Goal: Find contact information: Find contact information

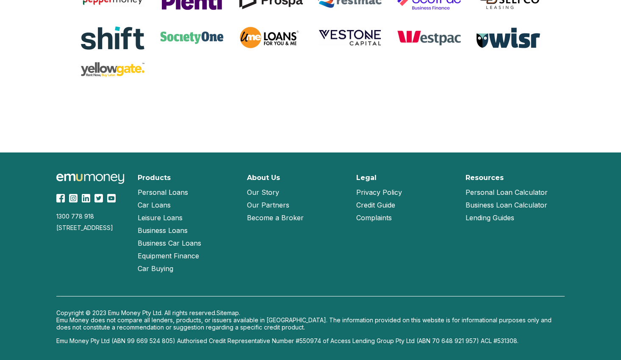
scroll to position [1815, 0]
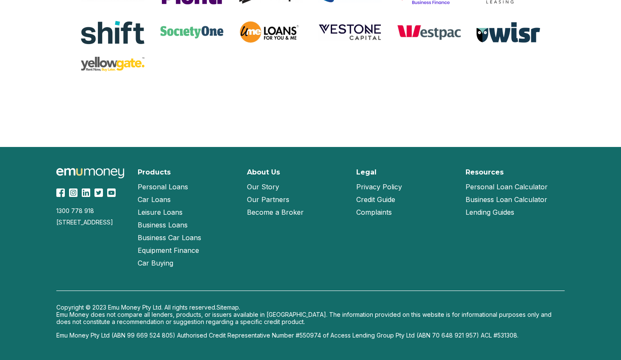
click at [265, 197] on link "Our Partners" at bounding box center [268, 199] width 42 height 13
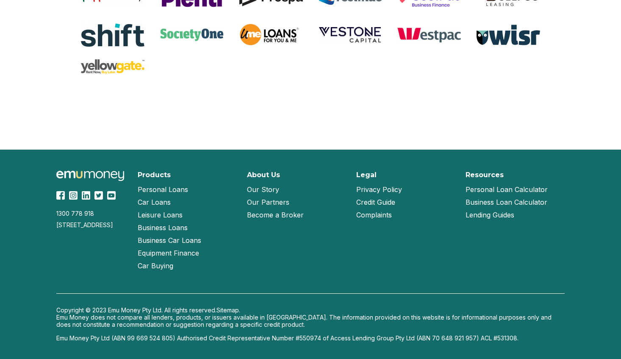
scroll to position [1816, 0]
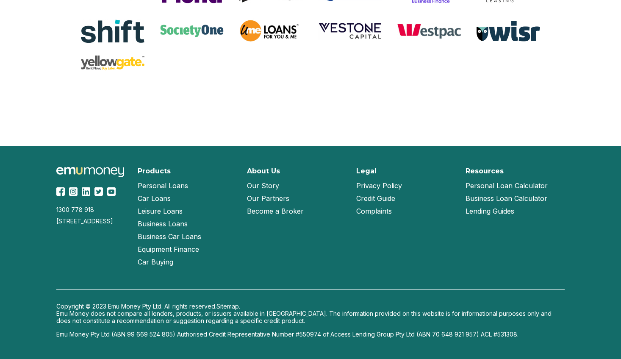
click at [266, 186] on link "Our Story" at bounding box center [263, 185] width 32 height 13
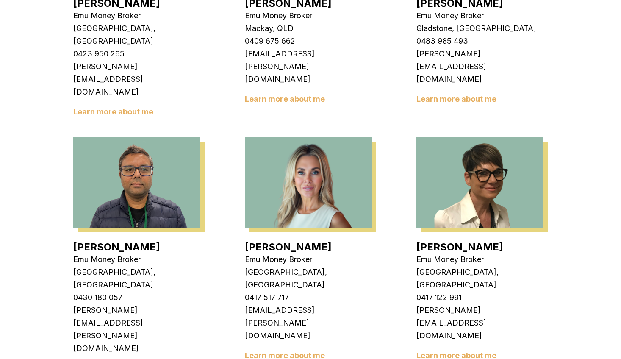
scroll to position [931, 0]
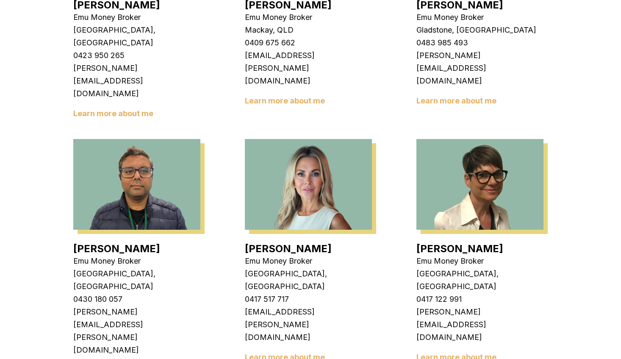
click at [287, 352] on link "Learn more about me" at bounding box center [285, 356] width 80 height 9
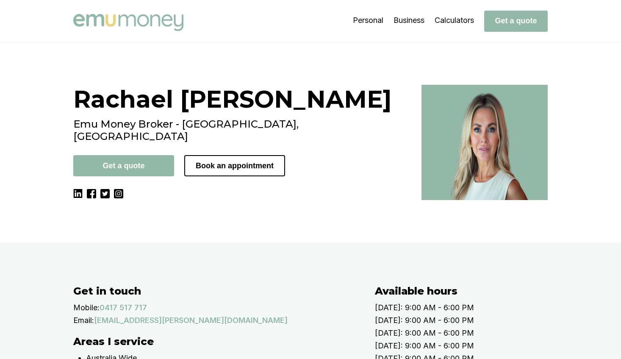
click at [201, 200] on div "Rachael Connors Emu Money Broker - Brisbane, QLD Get a quote Book an appointment" at bounding box center [242, 142] width 338 height 115
click at [152, 200] on div "Rachael Connors Emu Money Broker - Brisbane, QLD Get a quote Book an appointment" at bounding box center [242, 142] width 338 height 115
